Goal: Transaction & Acquisition: Purchase product/service

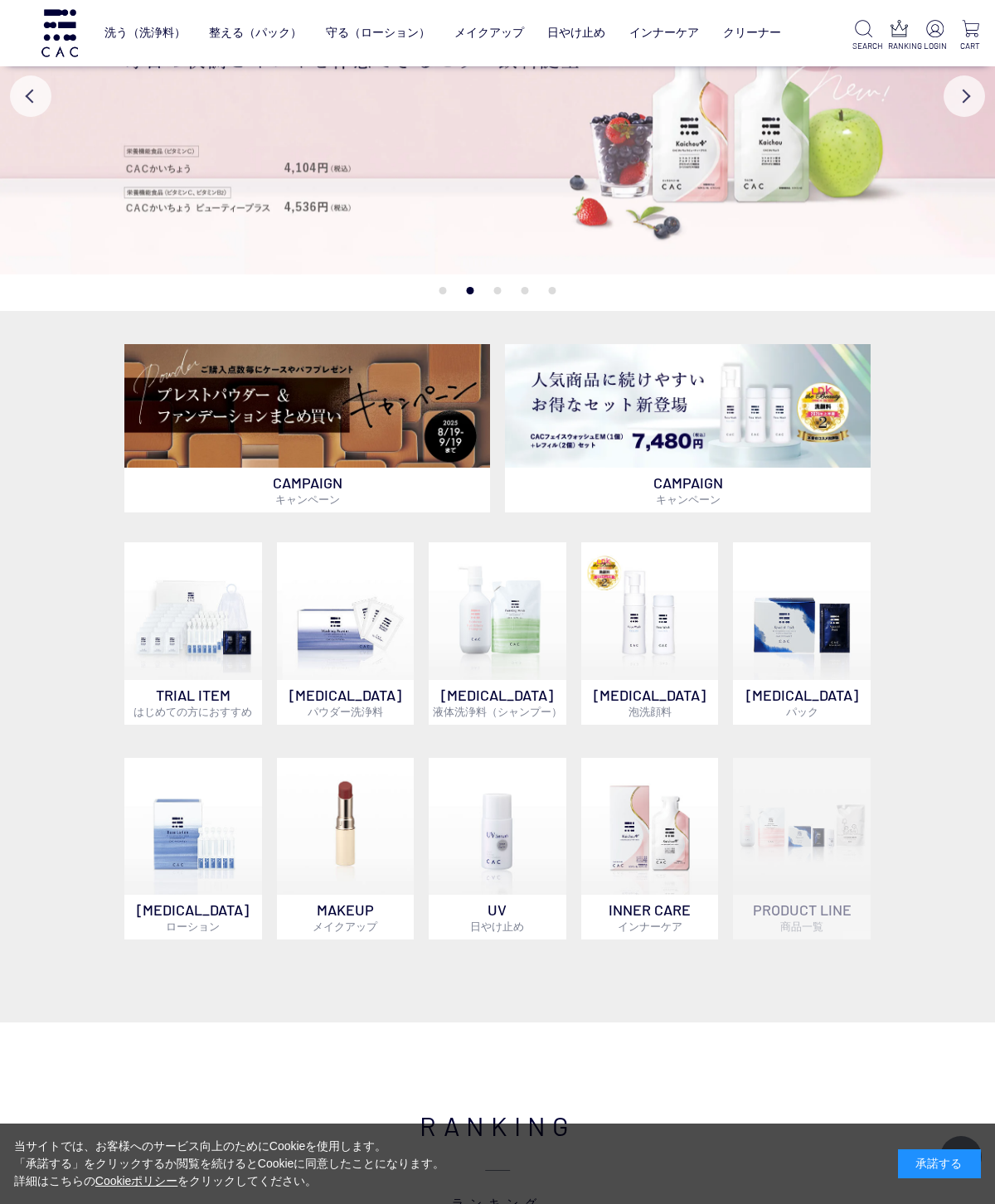
scroll to position [123, 0]
click at [649, 626] on img at bounding box center [650, 611] width 138 height 138
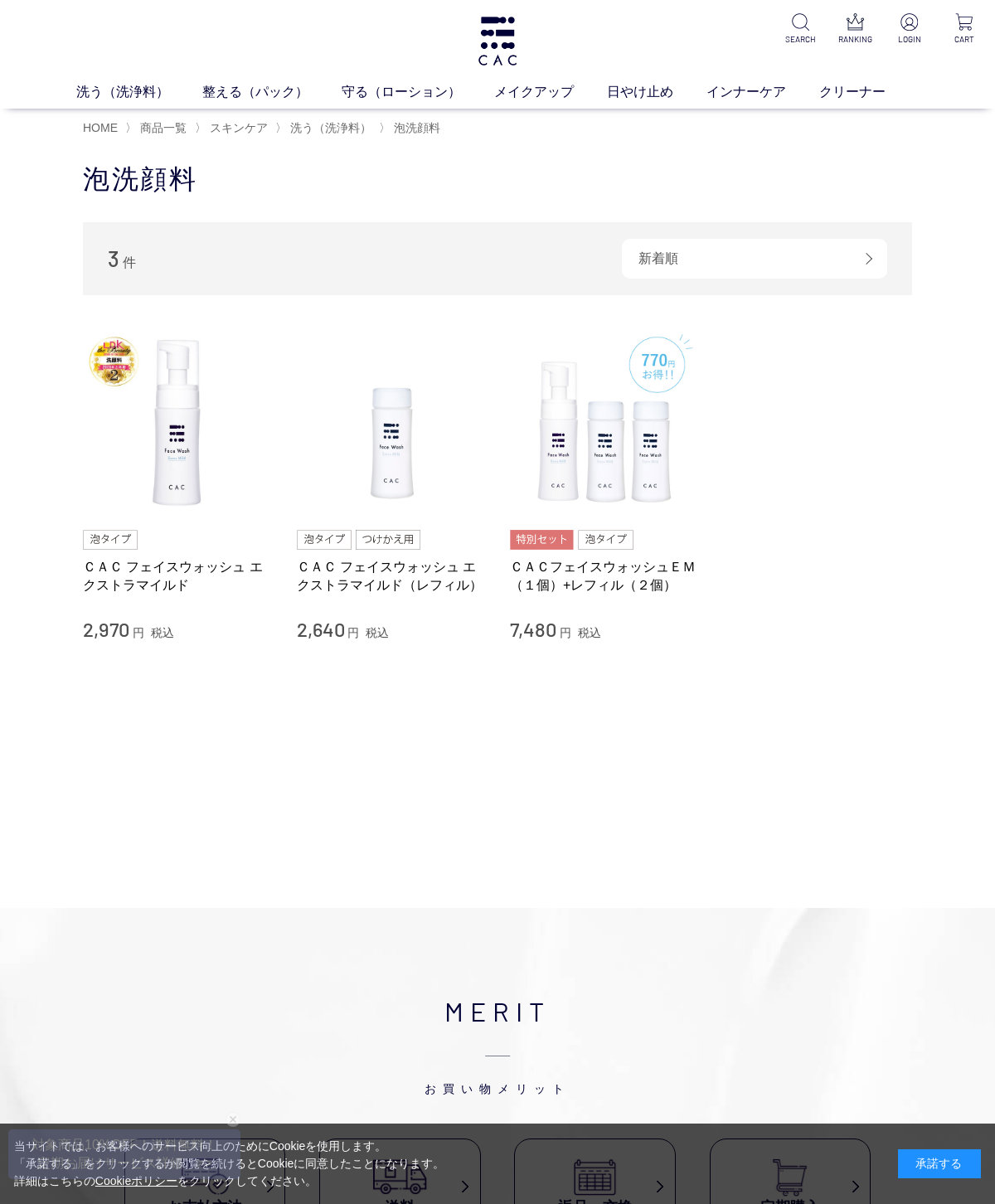
click at [190, 435] on img at bounding box center [177, 423] width 189 height 189
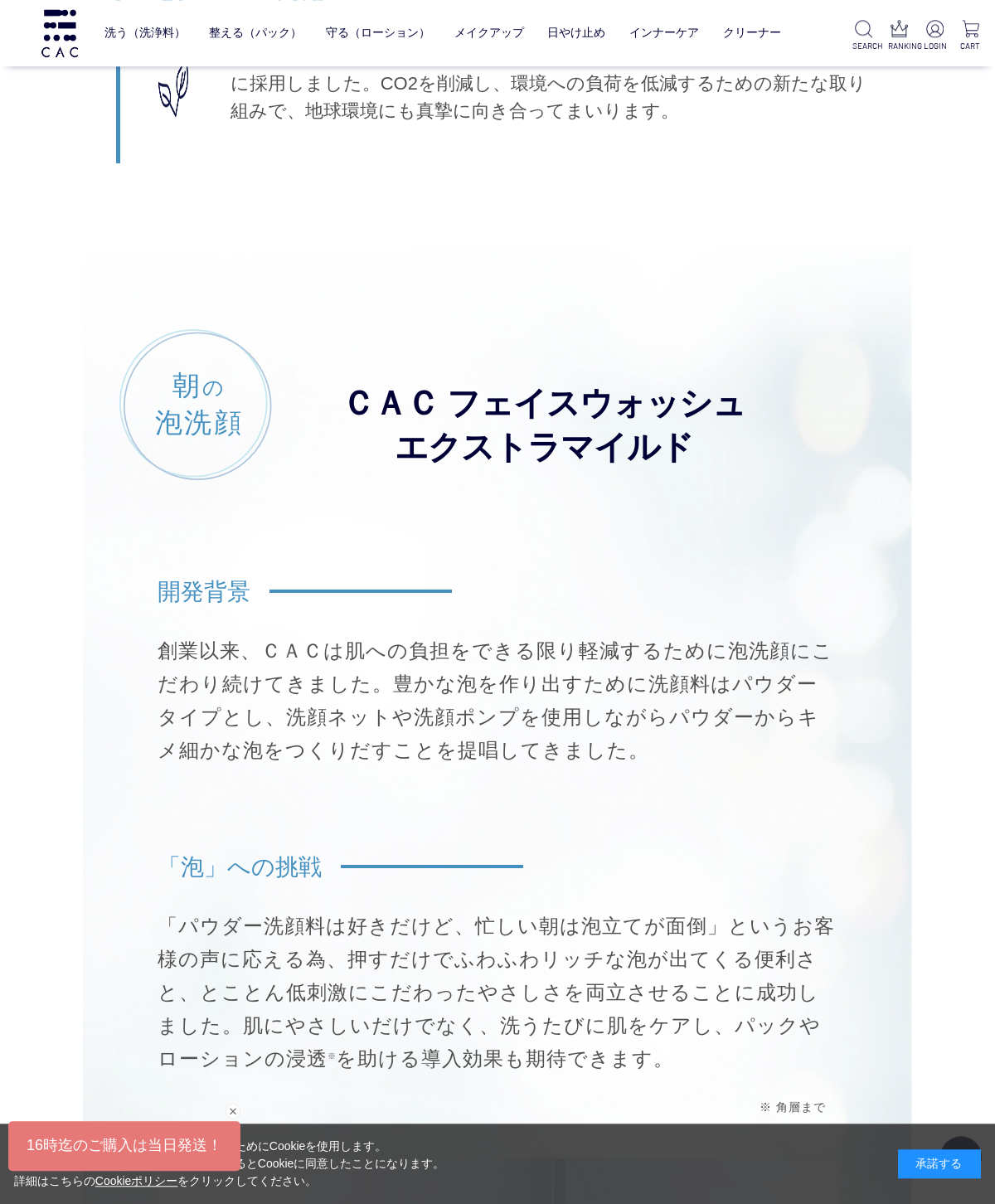
scroll to position [10563, 0]
click at [525, 425] on h2 "ＣＡＣ フェイスウォッシュ エクストラマイルド" at bounding box center [608, 426] width 534 height 88
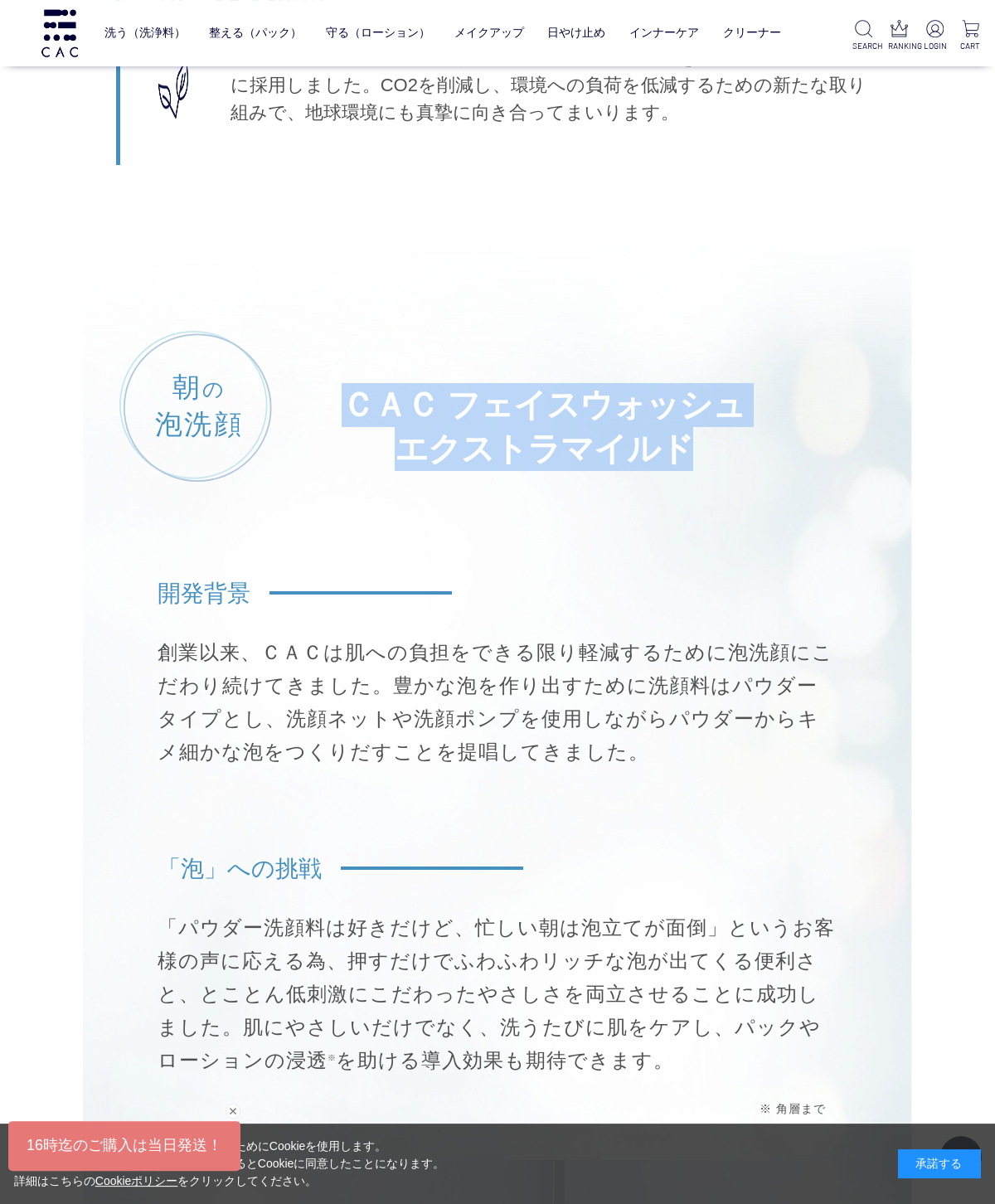
copy h2 "ＣＡＣ フェイスウォッシュ エクストラマイルド"
click at [436, 1190] on div "当サイトでは、お客様へのサービス向上のためにCookieを使用します。 「承諾する」をクリックするか閲覧を続けるとCookieに同意したことになります。 詳細…" at bounding box center [498, 1164] width 995 height 81
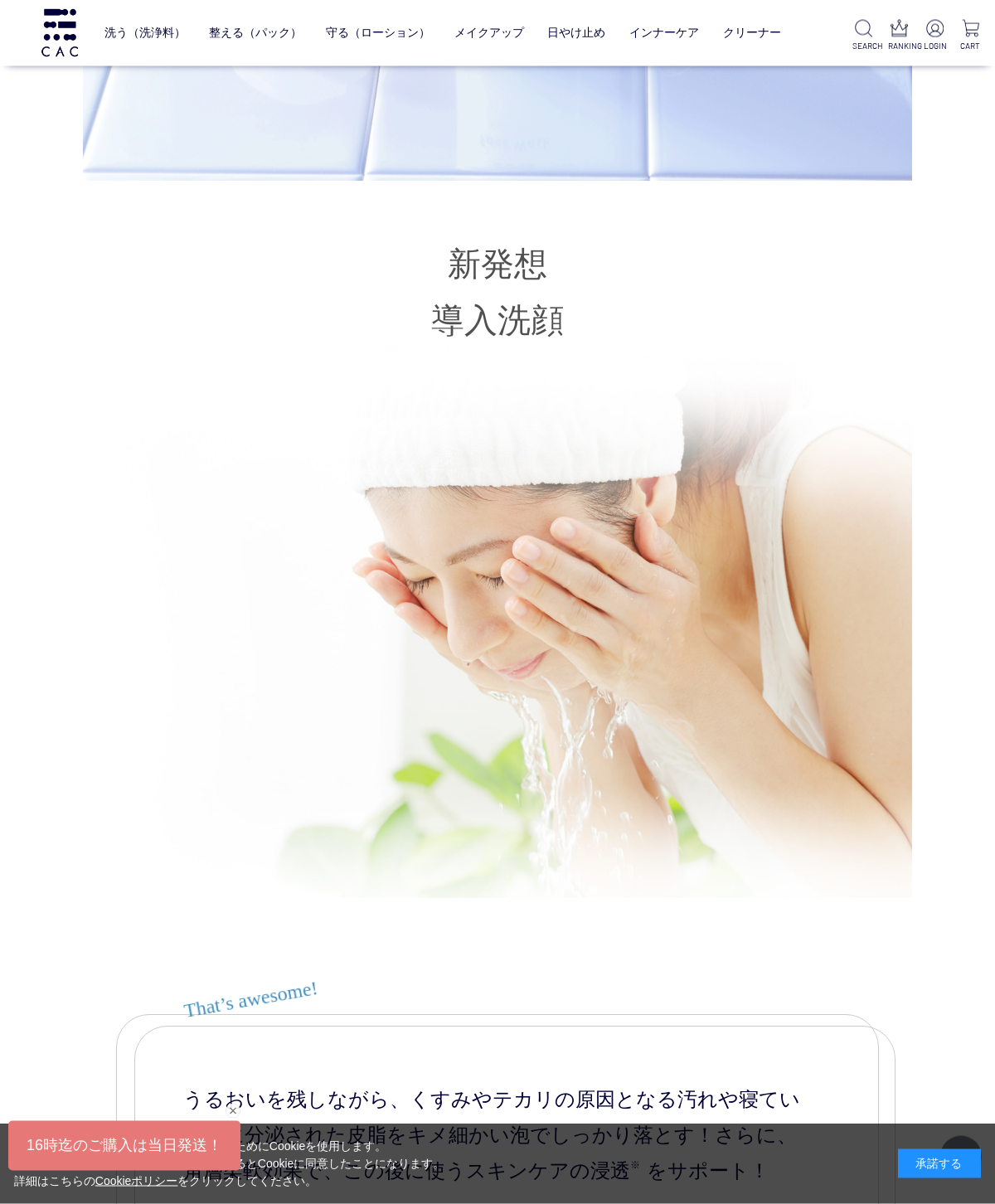
scroll to position [6898, 0]
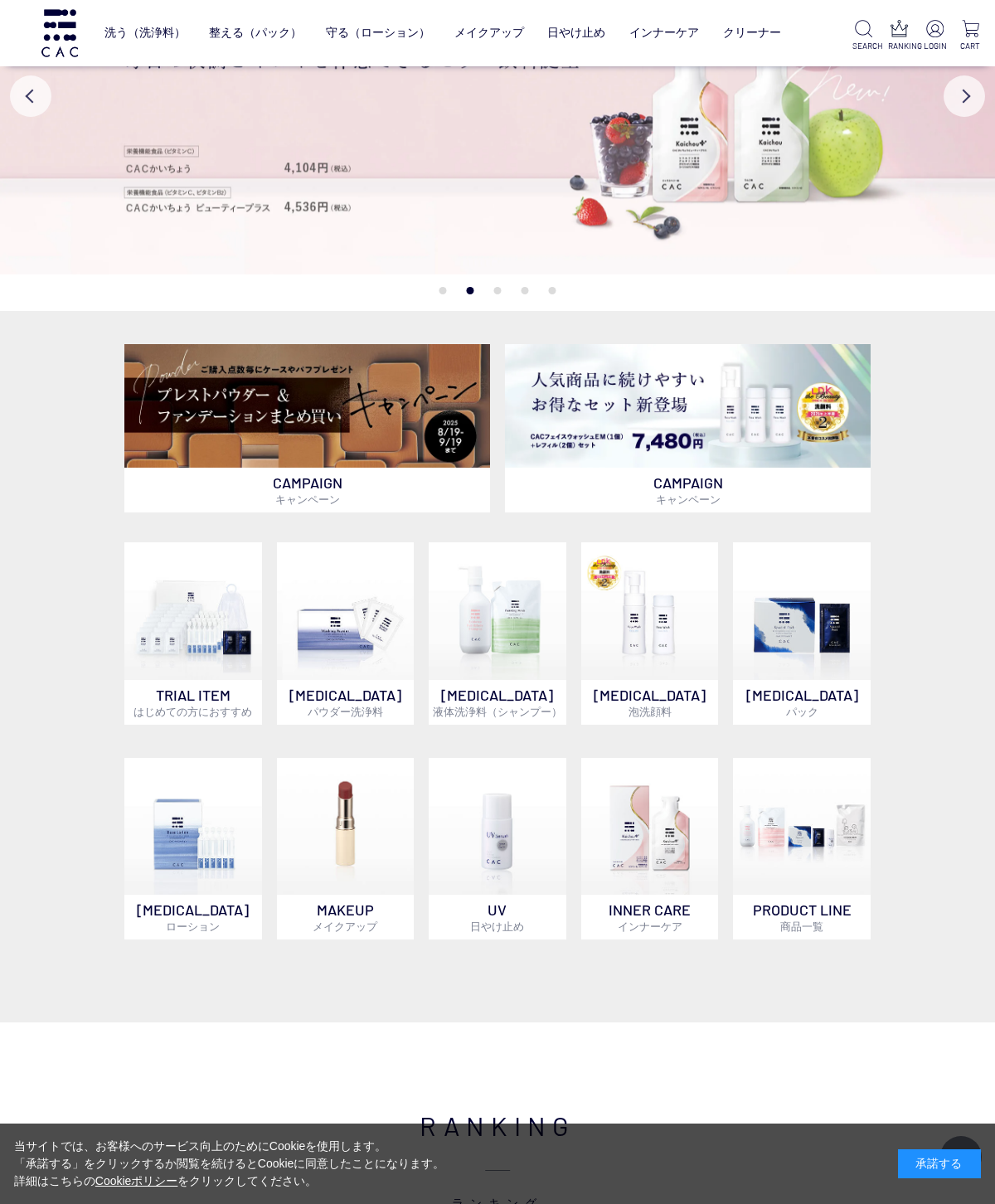
click at [347, 636] on img at bounding box center [346, 611] width 138 height 138
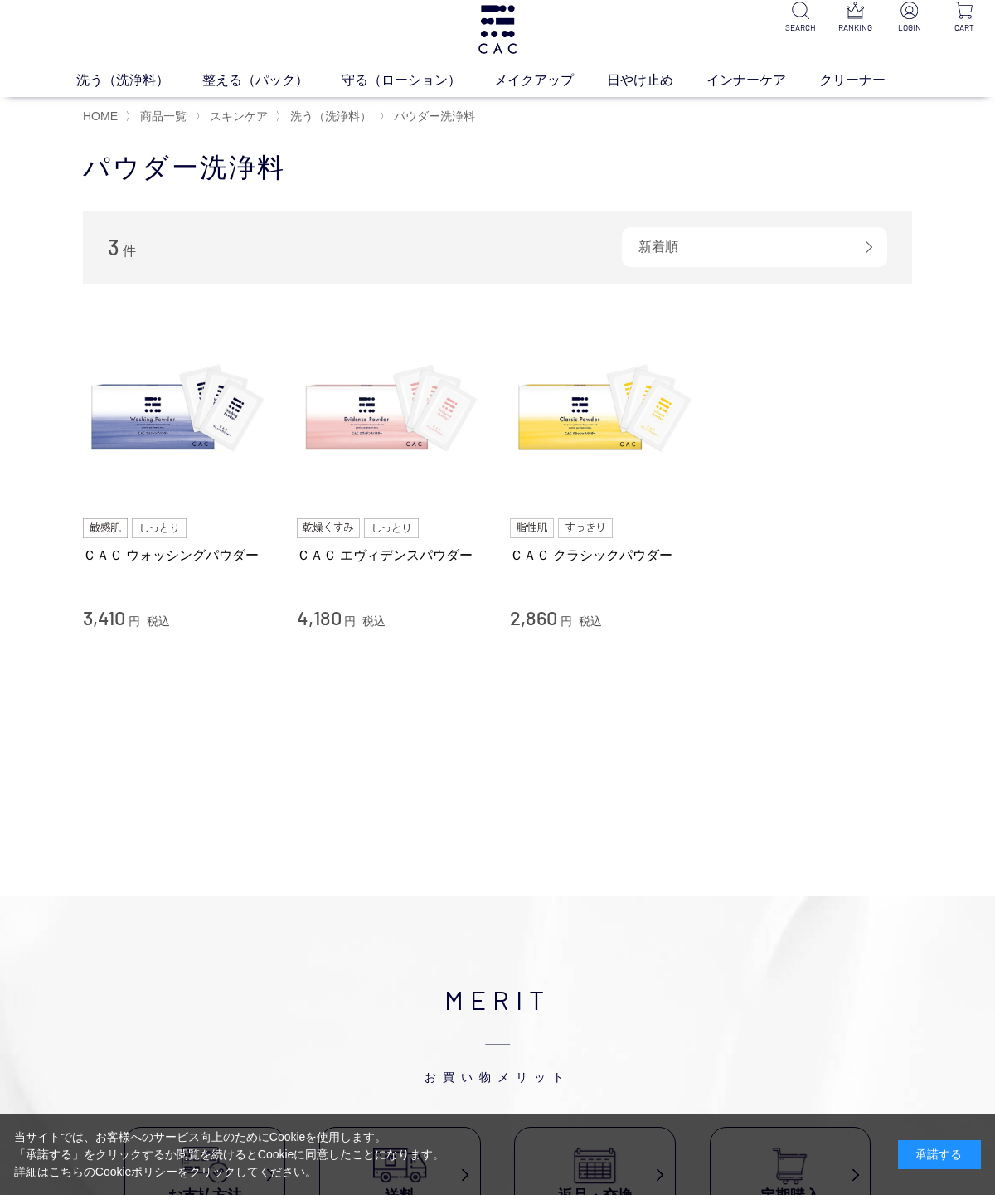
scroll to position [14, 0]
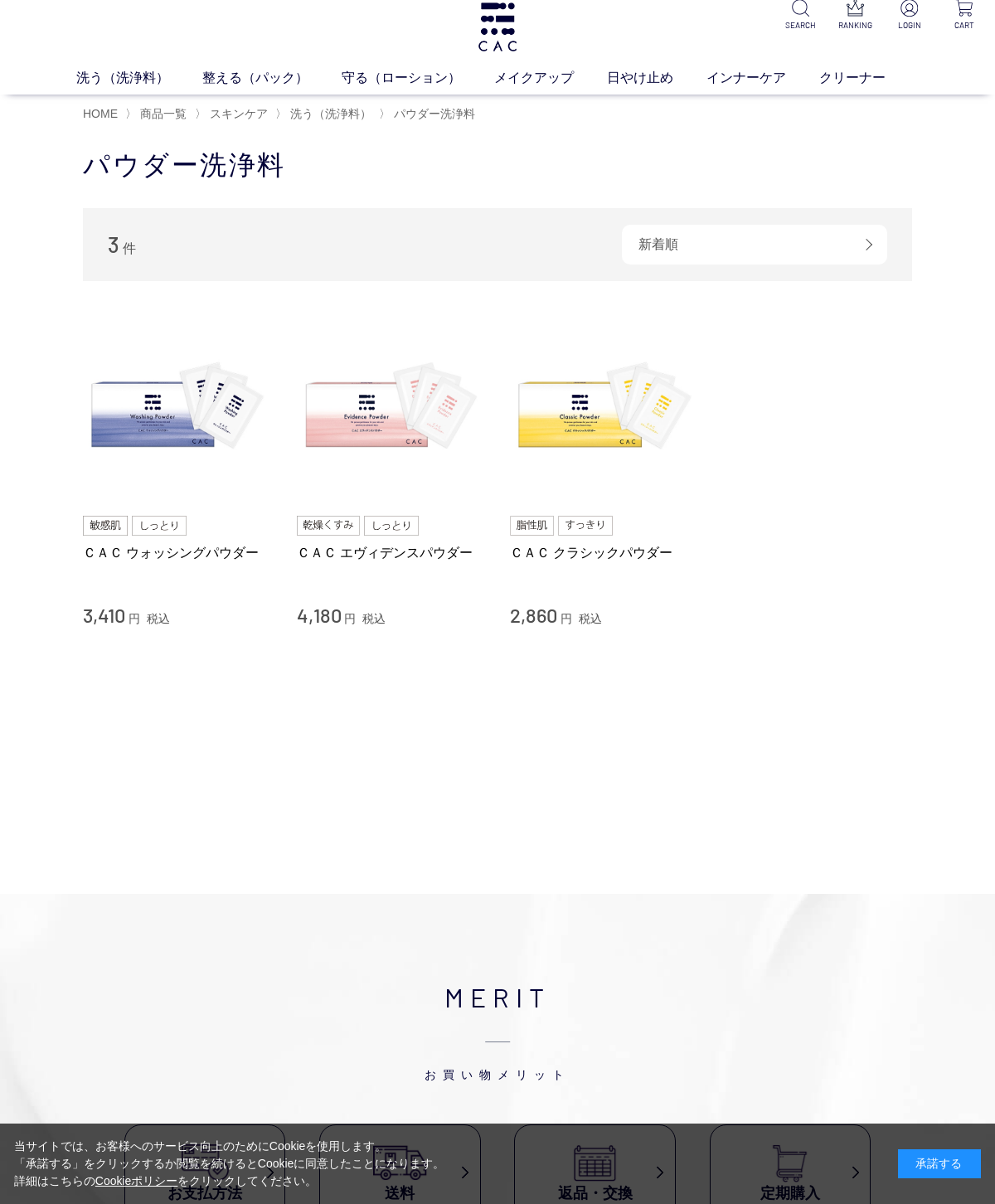
click at [118, 436] on img at bounding box center [177, 408] width 189 height 189
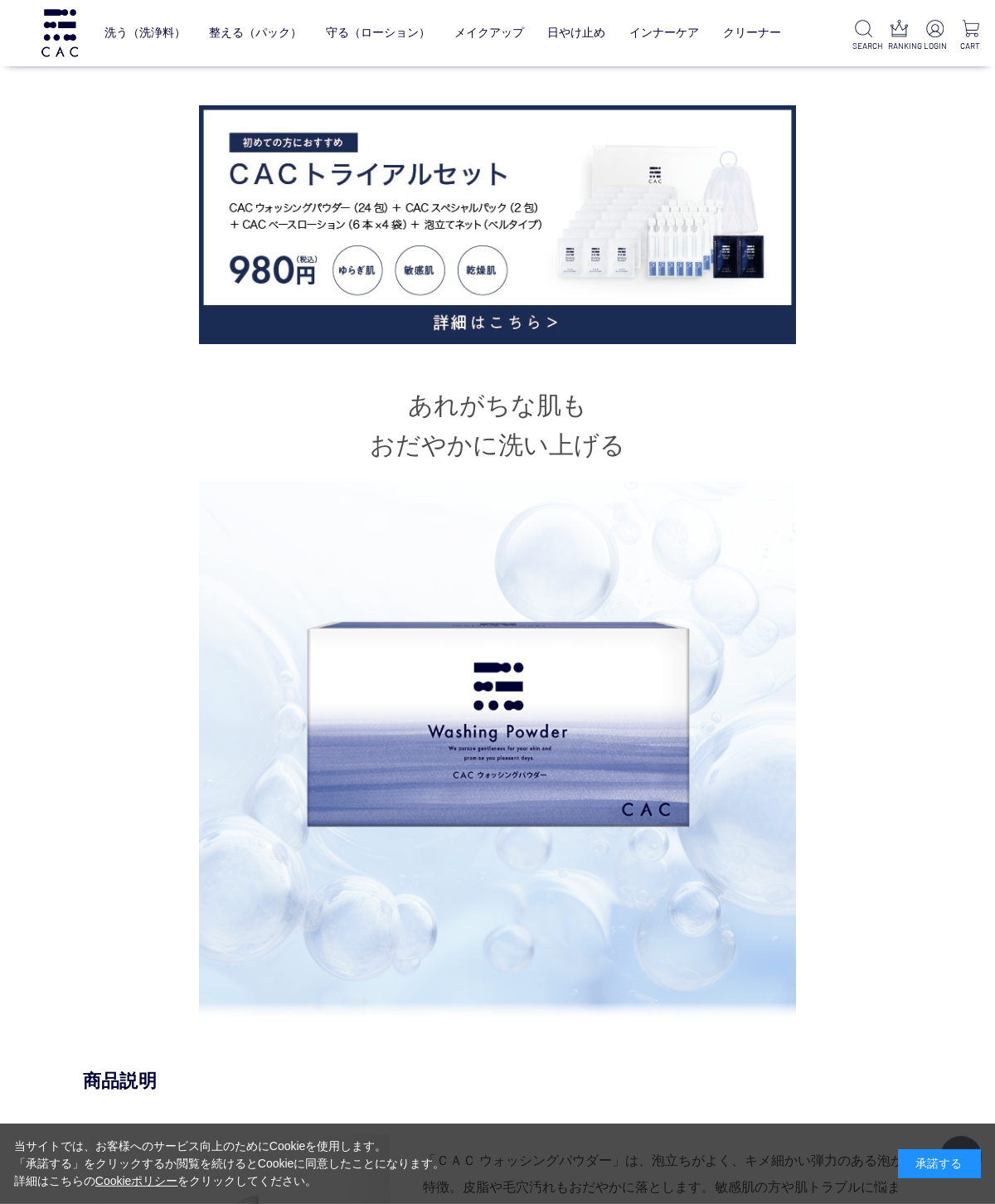
scroll to position [749, 0]
